Goal: Information Seeking & Learning: Check status

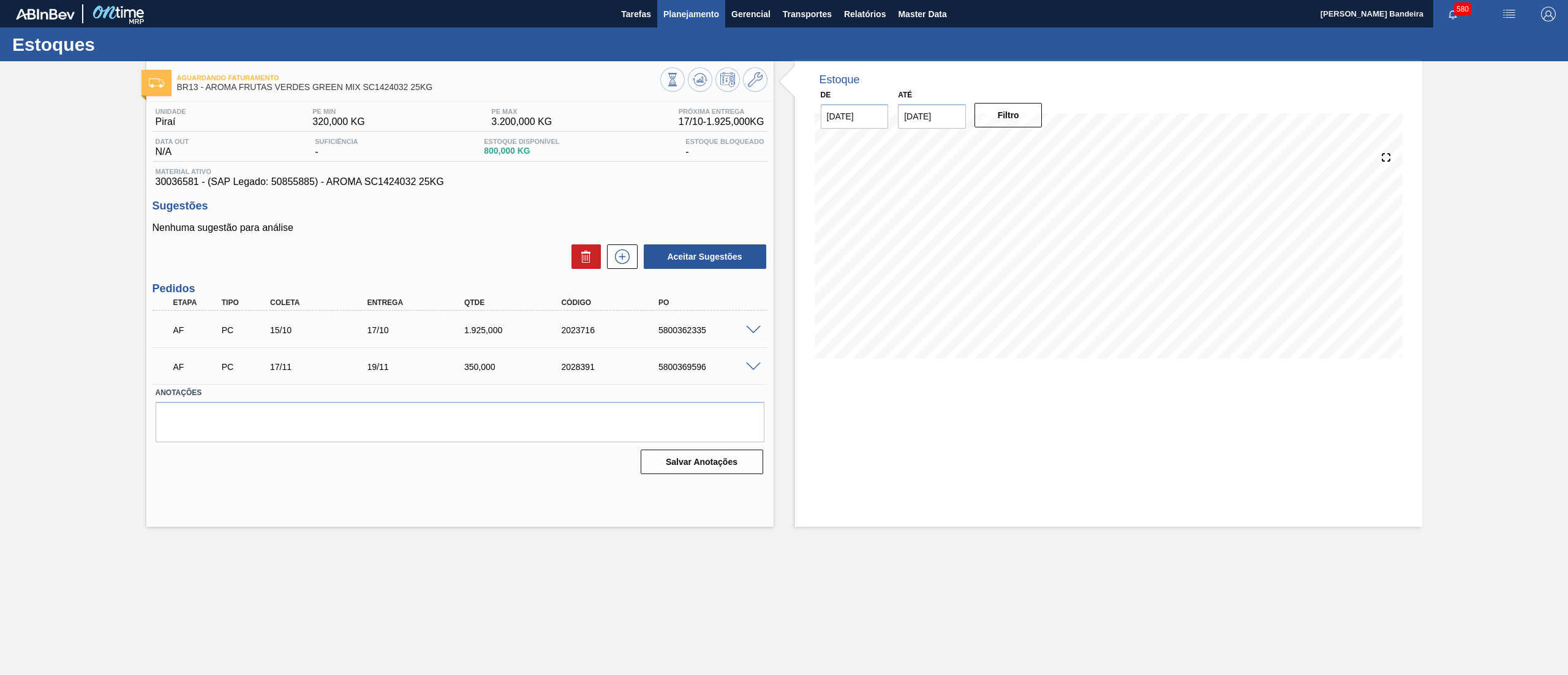
click at [694, 15] on span "Planejamento" at bounding box center [691, 14] width 55 height 15
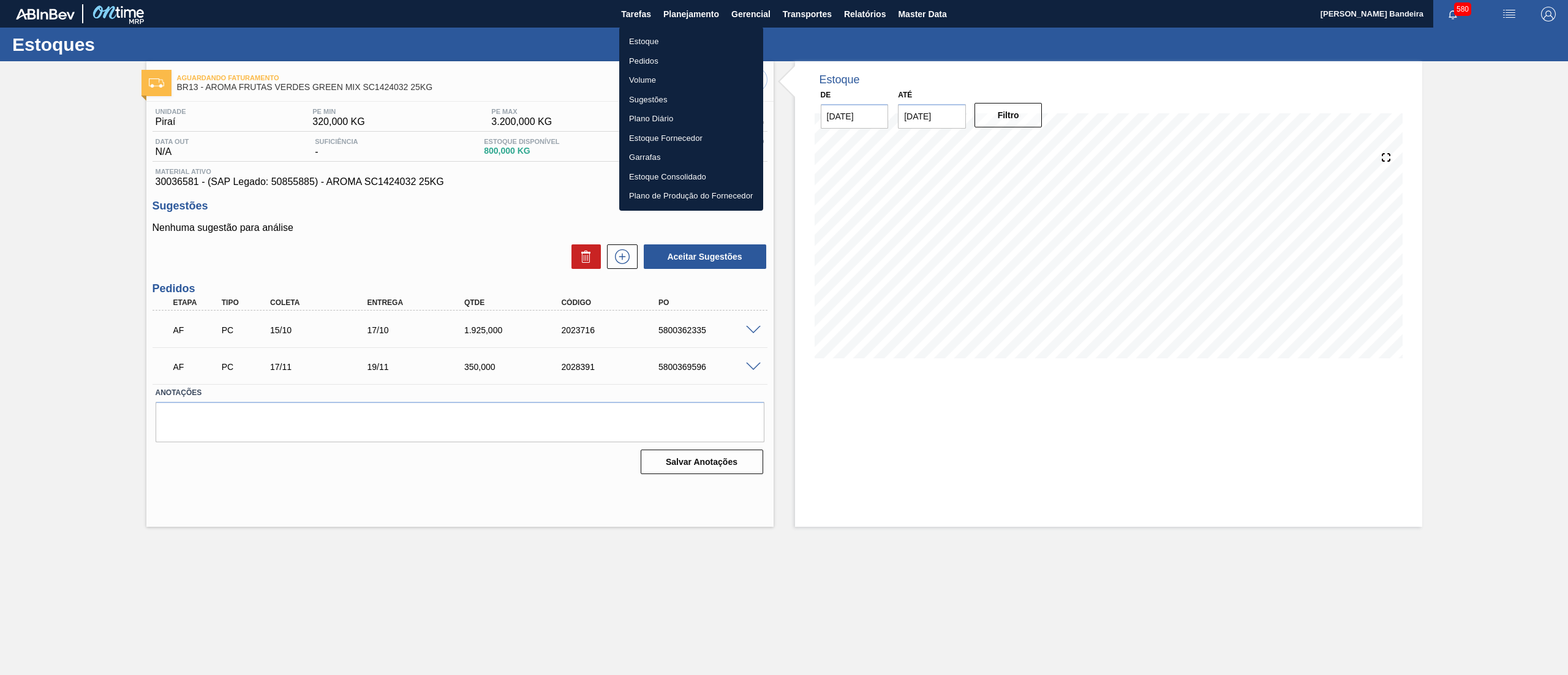
click at [677, 39] on li "Estoque" at bounding box center [691, 42] width 144 height 20
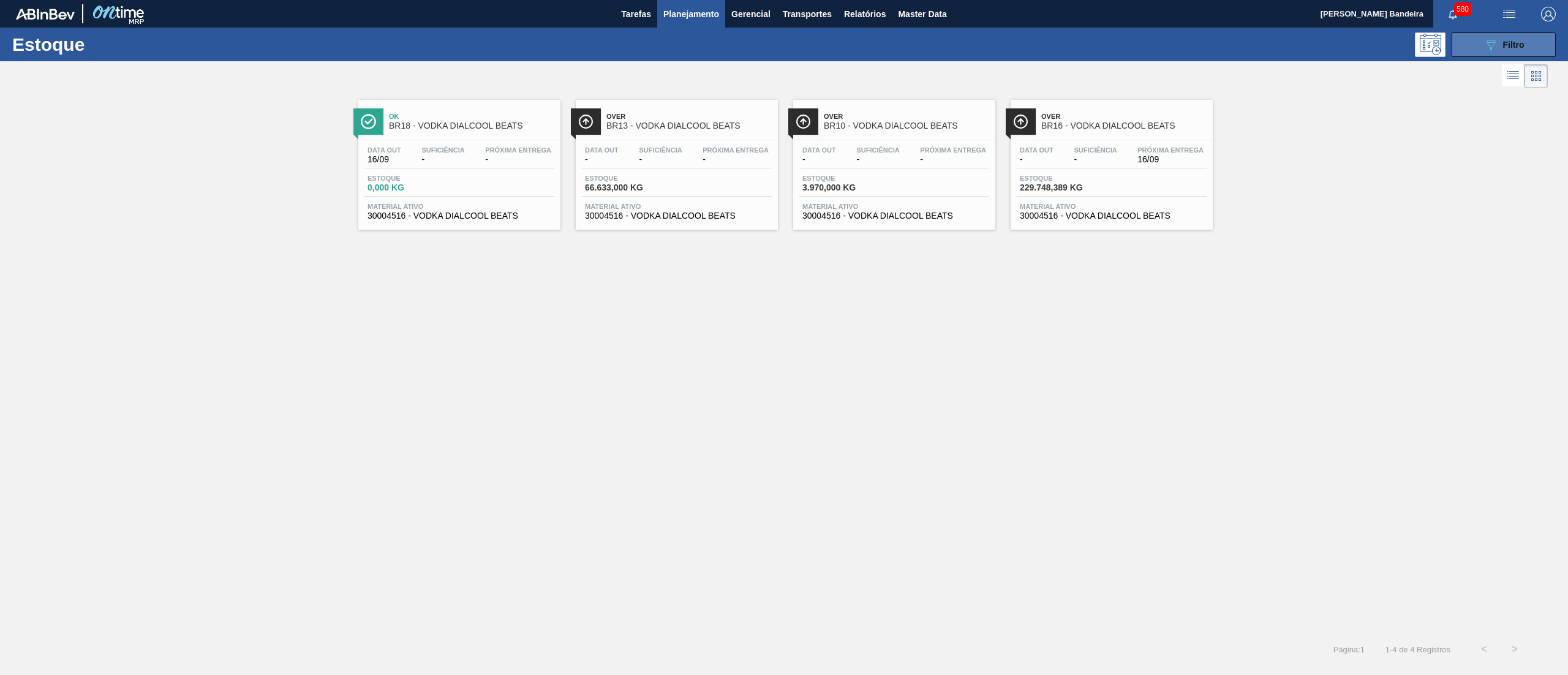
click at [1493, 44] on icon at bounding box center [1491, 45] width 9 height 11
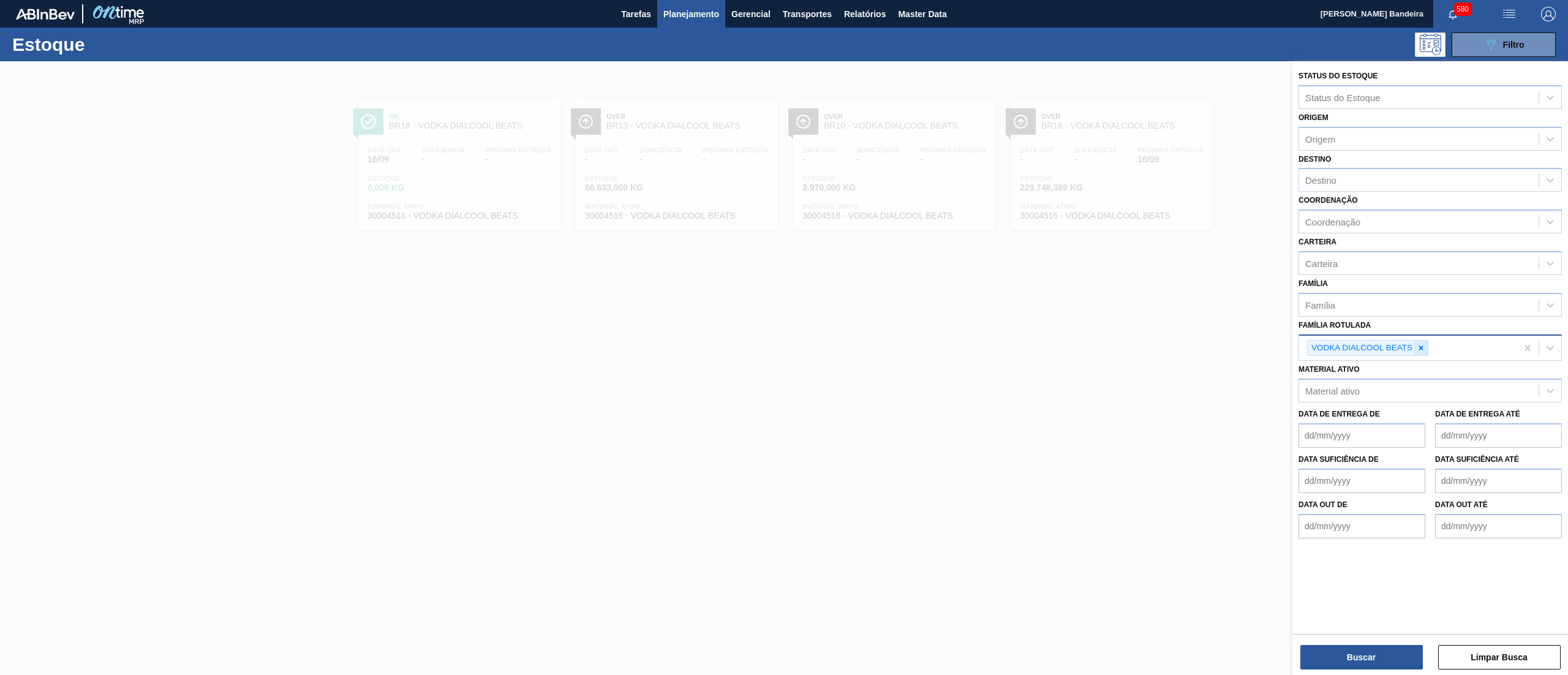
click at [1422, 349] on icon at bounding box center [1421, 348] width 8 height 8
click at [1410, 345] on div "Família Rotulada" at bounding box center [1419, 347] width 240 height 18
type Rotulada "alecr"
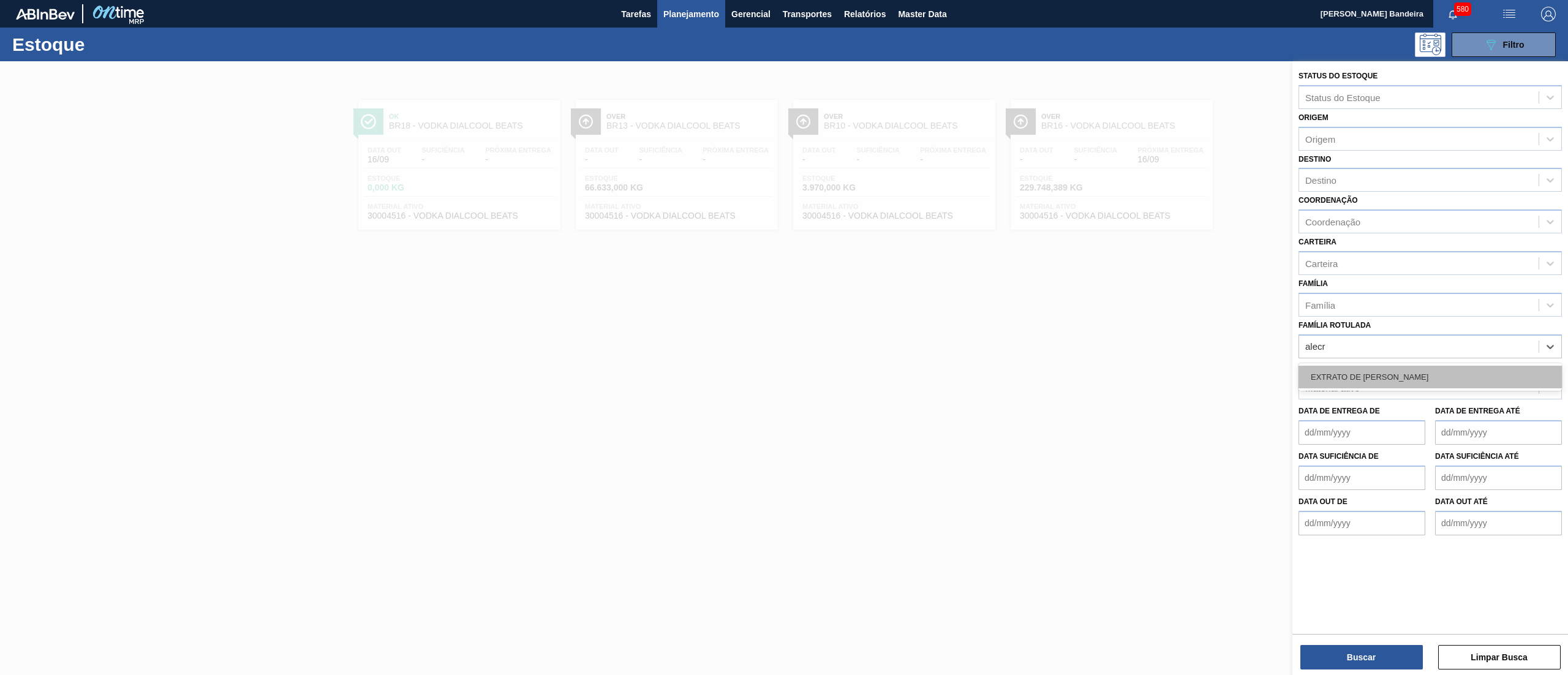
click at [1383, 377] on div "EXTRATO DE [PERSON_NAME]" at bounding box center [1430, 377] width 264 height 22
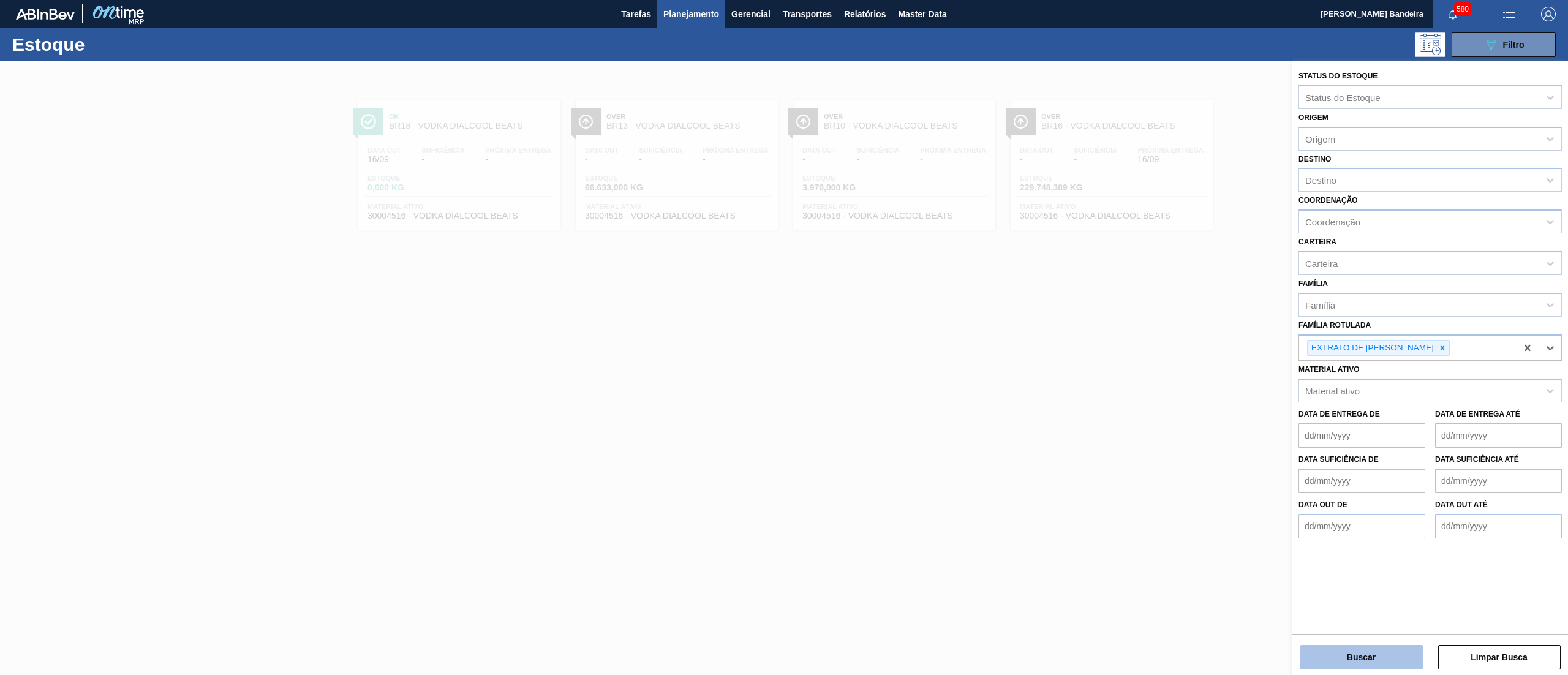
click at [1341, 656] on button "Buscar" at bounding box center [1361, 658] width 122 height 25
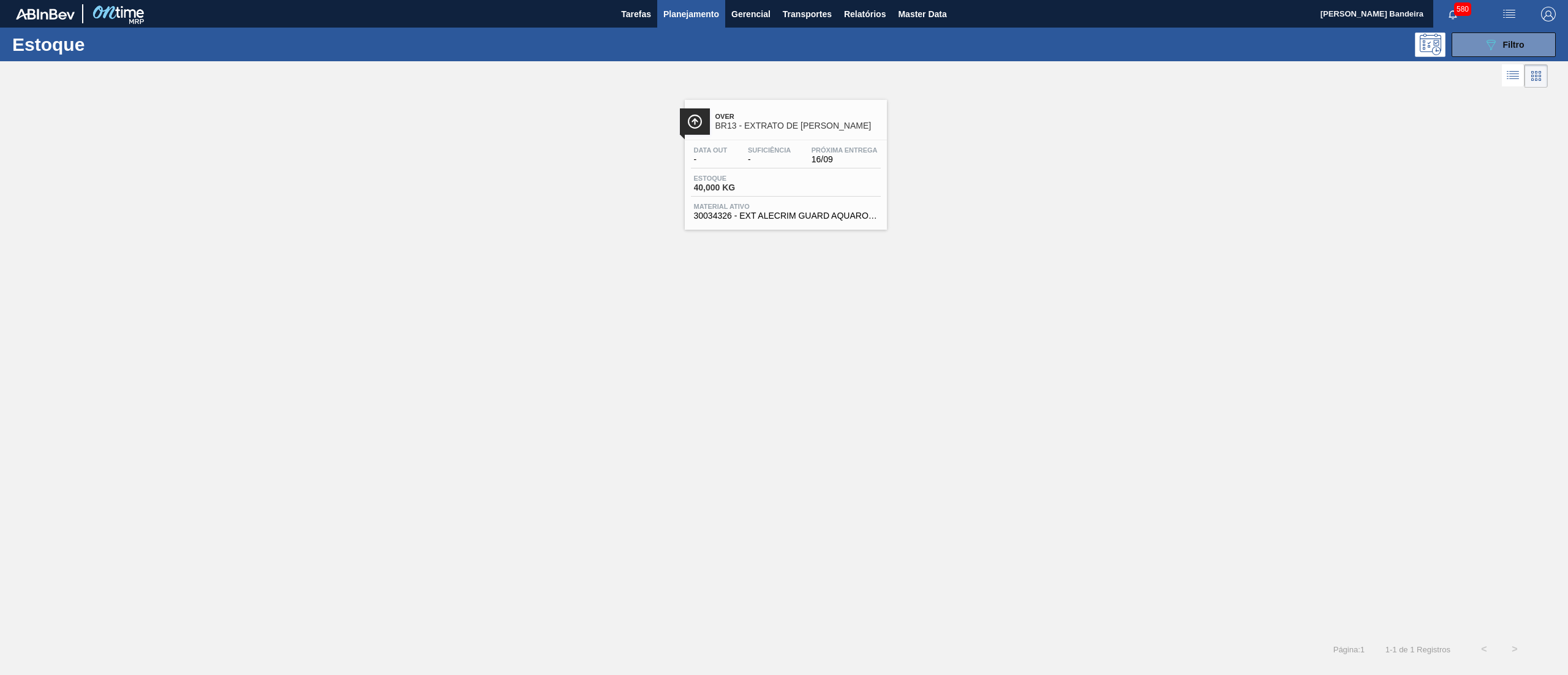
click at [766, 193] on div "Estoque 40,000 KG" at bounding box center [786, 185] width 190 height 22
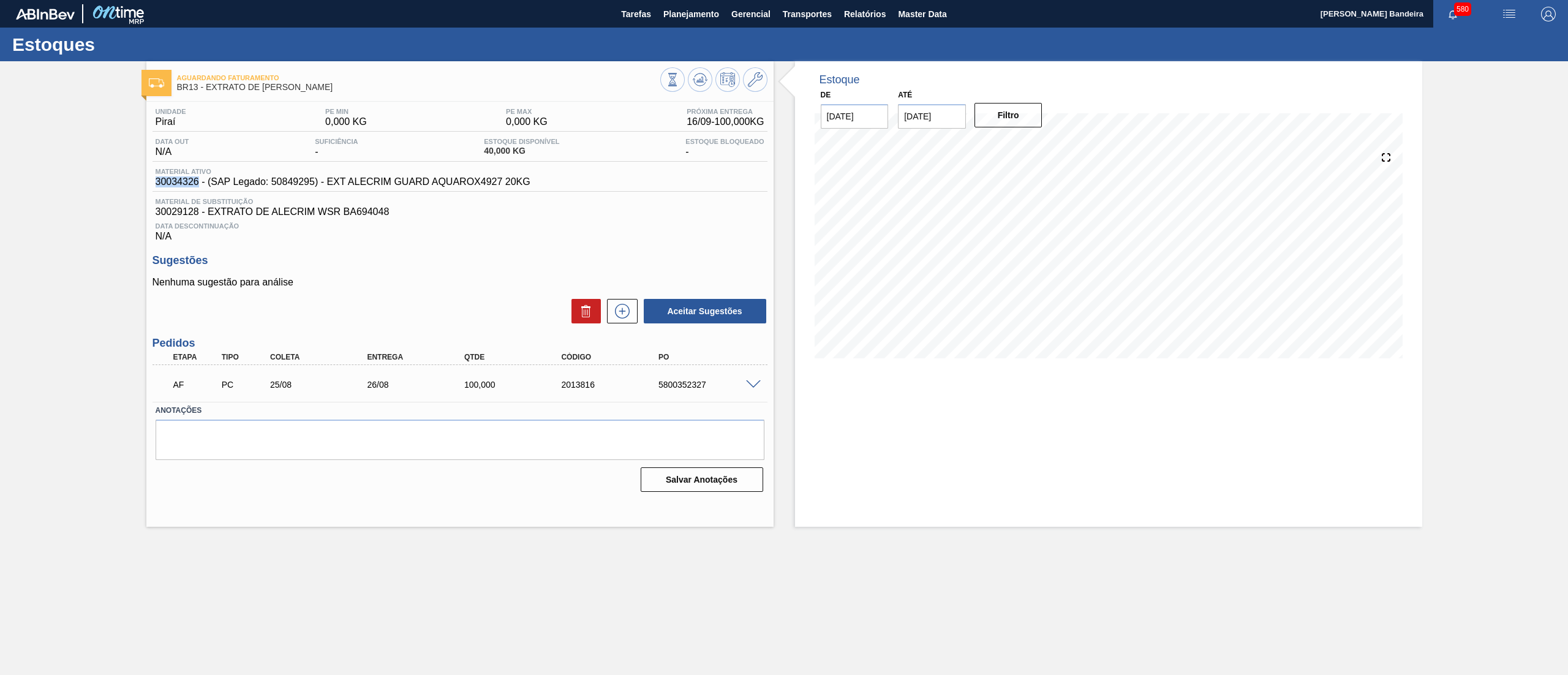
drag, startPoint x: 145, startPoint y: 183, endPoint x: 198, endPoint y: 183, distance: 53.0
click at [198, 183] on div "Unidade Piraí PE MIN 0,000 KG PE MAX 0,000 KG Próxima Entrega 16/09 - 100,000 K…" at bounding box center [459, 299] width 627 height 395
copy span "30034326"
